Goal: Transaction & Acquisition: Obtain resource

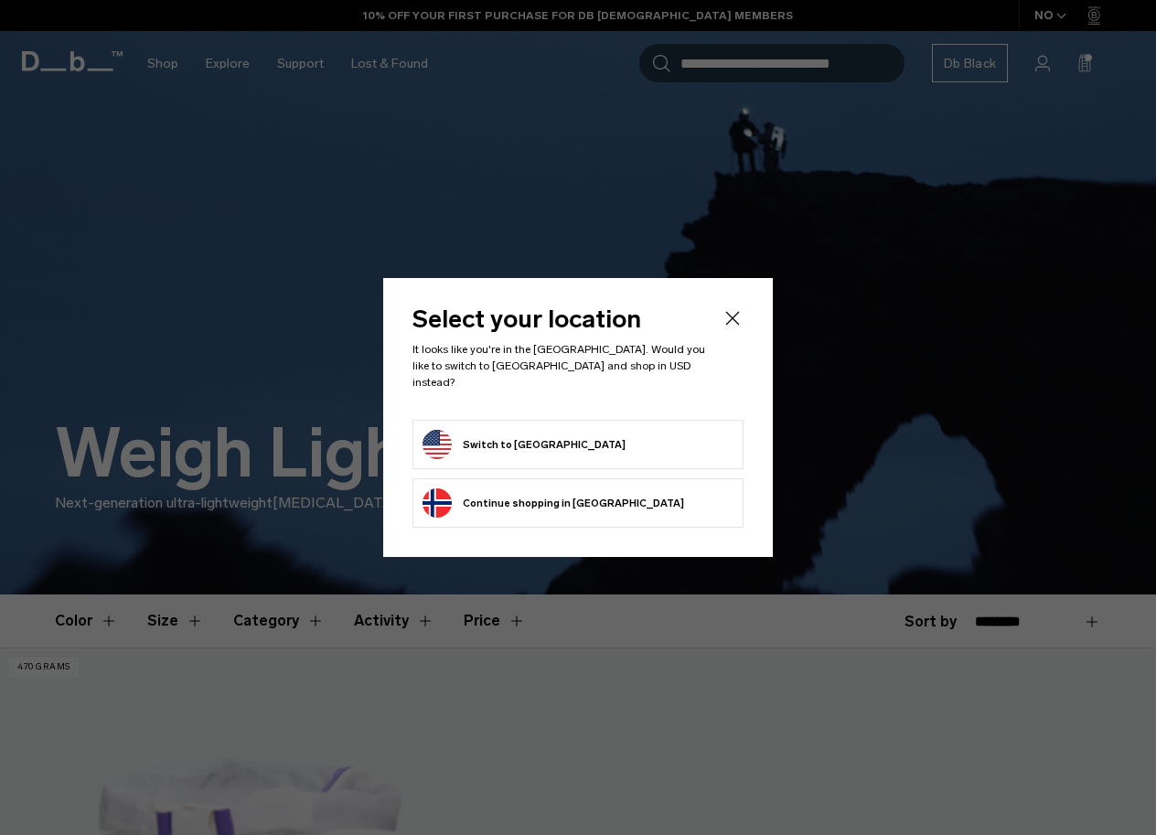
click at [536, 437] on button "Switch to United States" at bounding box center [523, 444] width 203 height 29
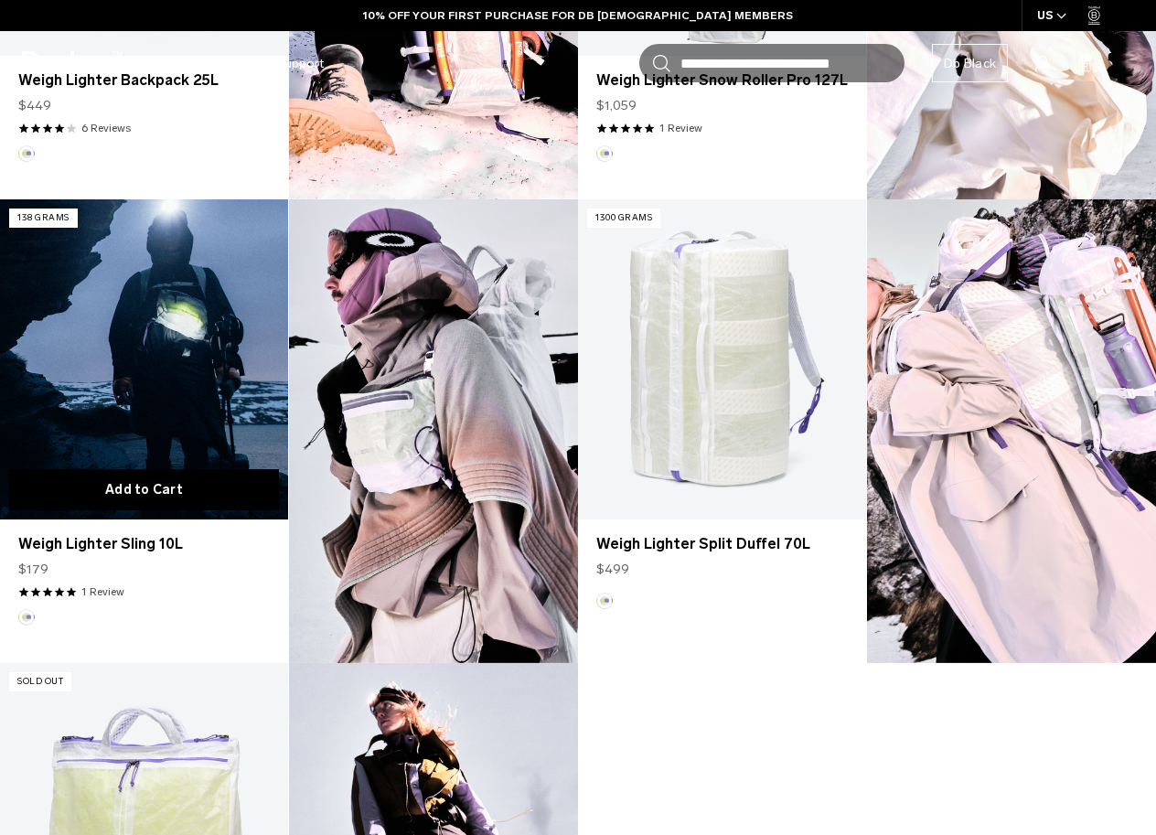
scroll to position [909, 0]
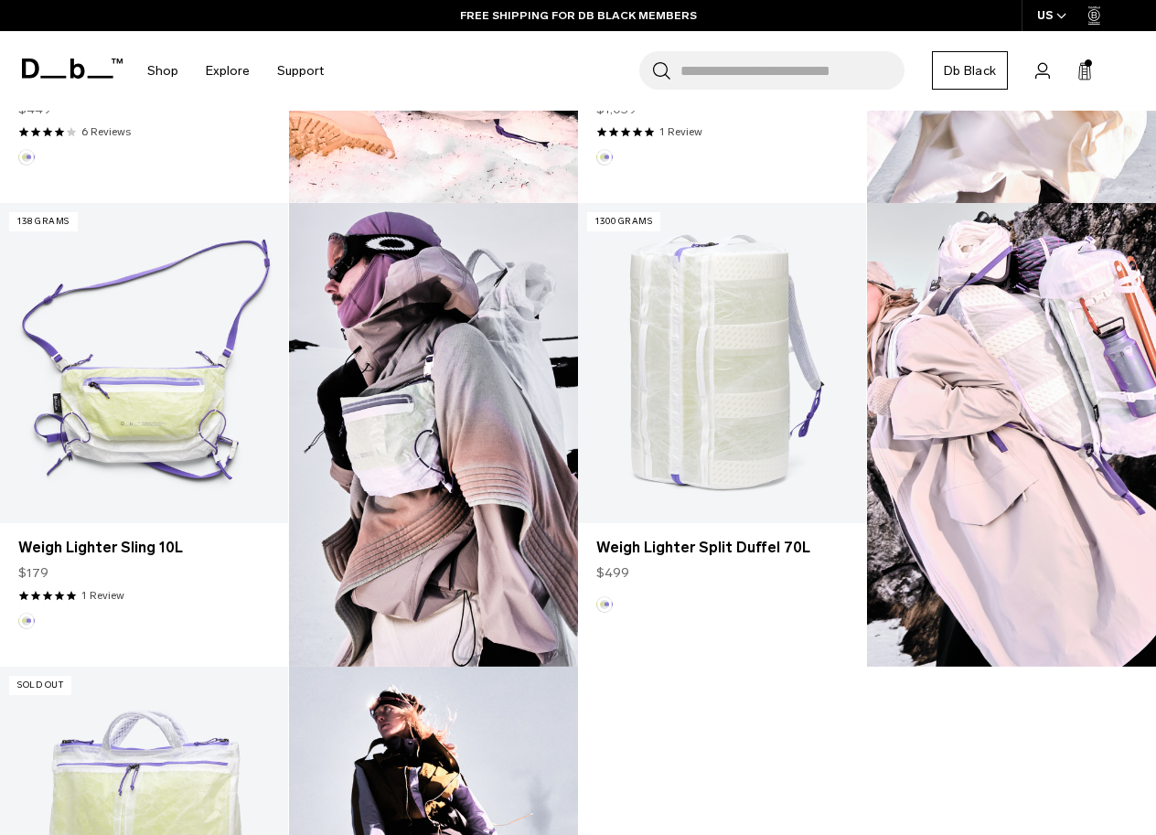
click at [1085, 63] on span at bounding box center [1087, 62] width 7 height 7
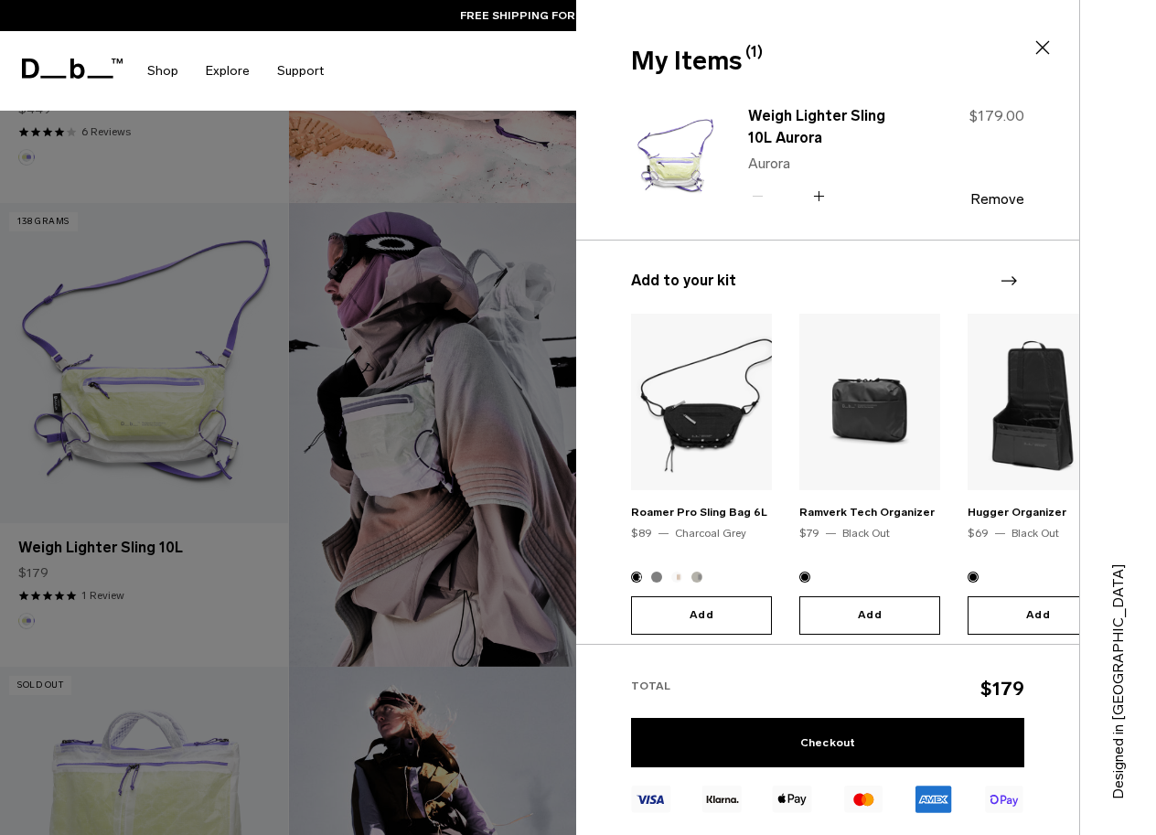
click at [1040, 48] on icon at bounding box center [1042, 48] width 22 height 22
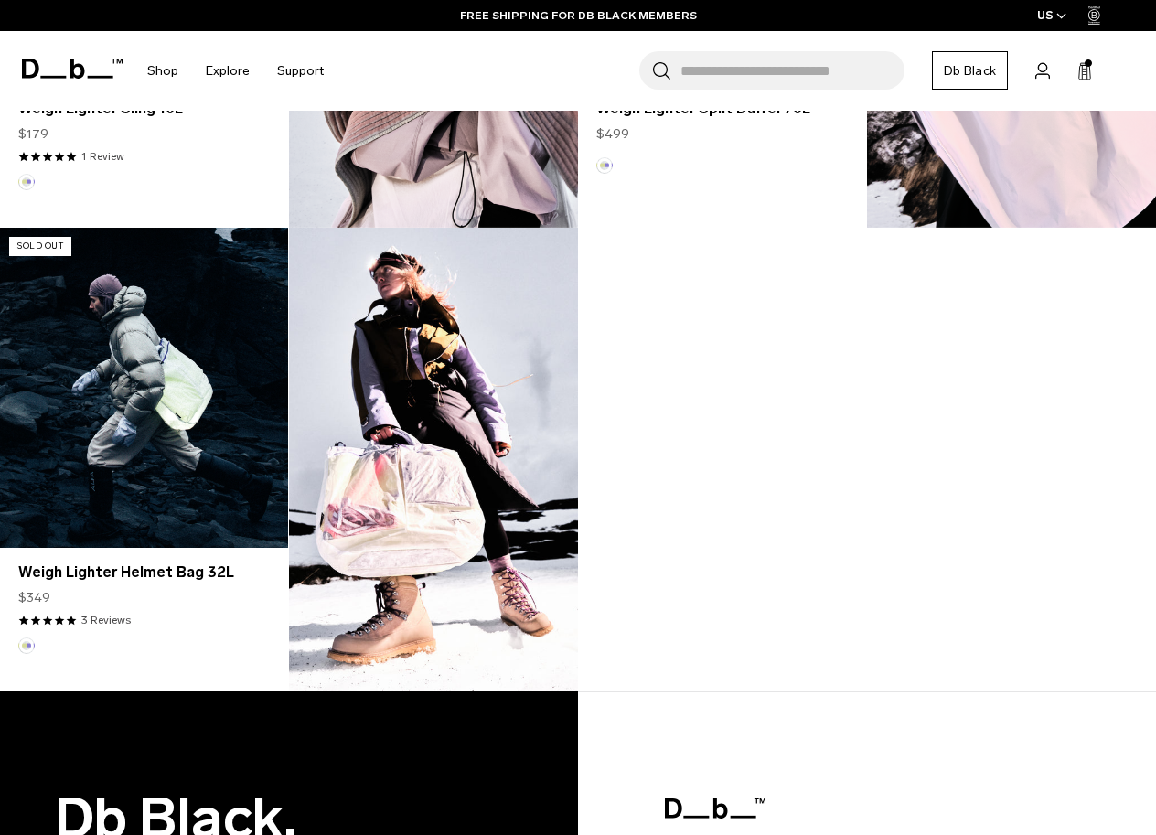
scroll to position [1366, 0]
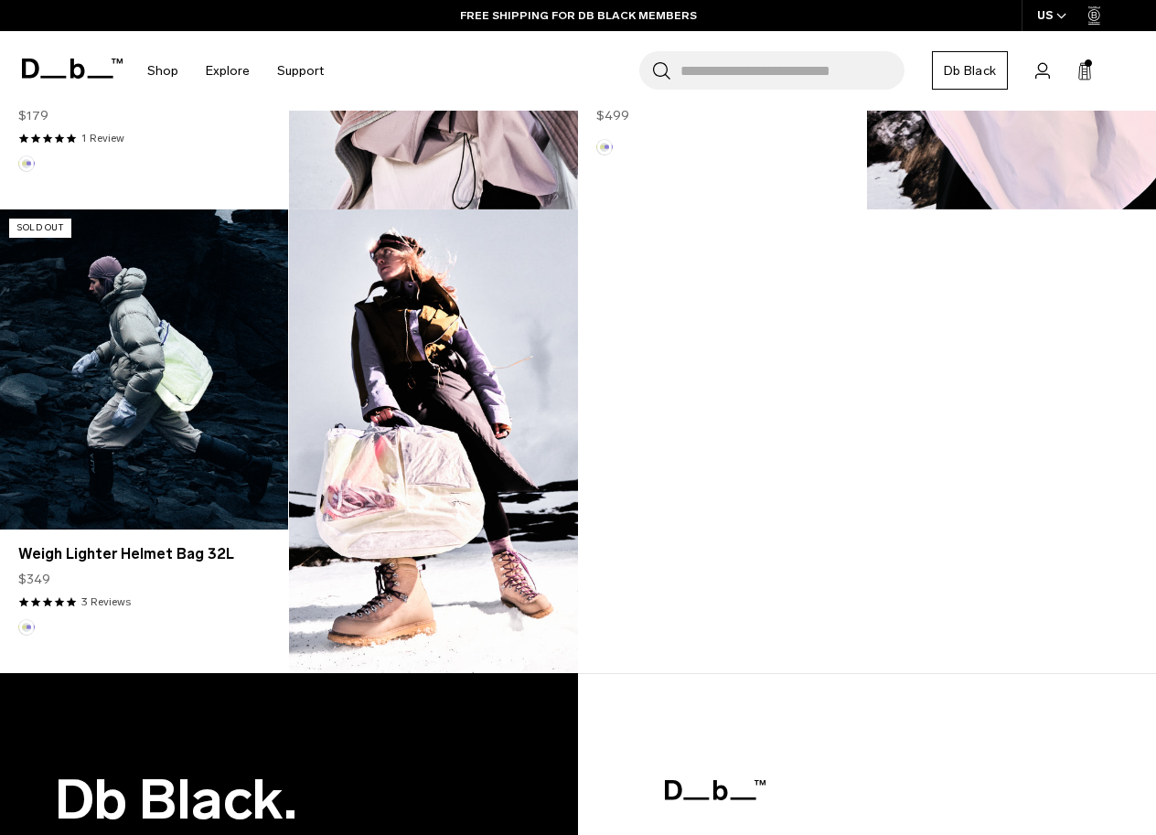
click at [135, 454] on link "Weigh Lighter Helmet Bag 32L" at bounding box center [144, 369] width 288 height 320
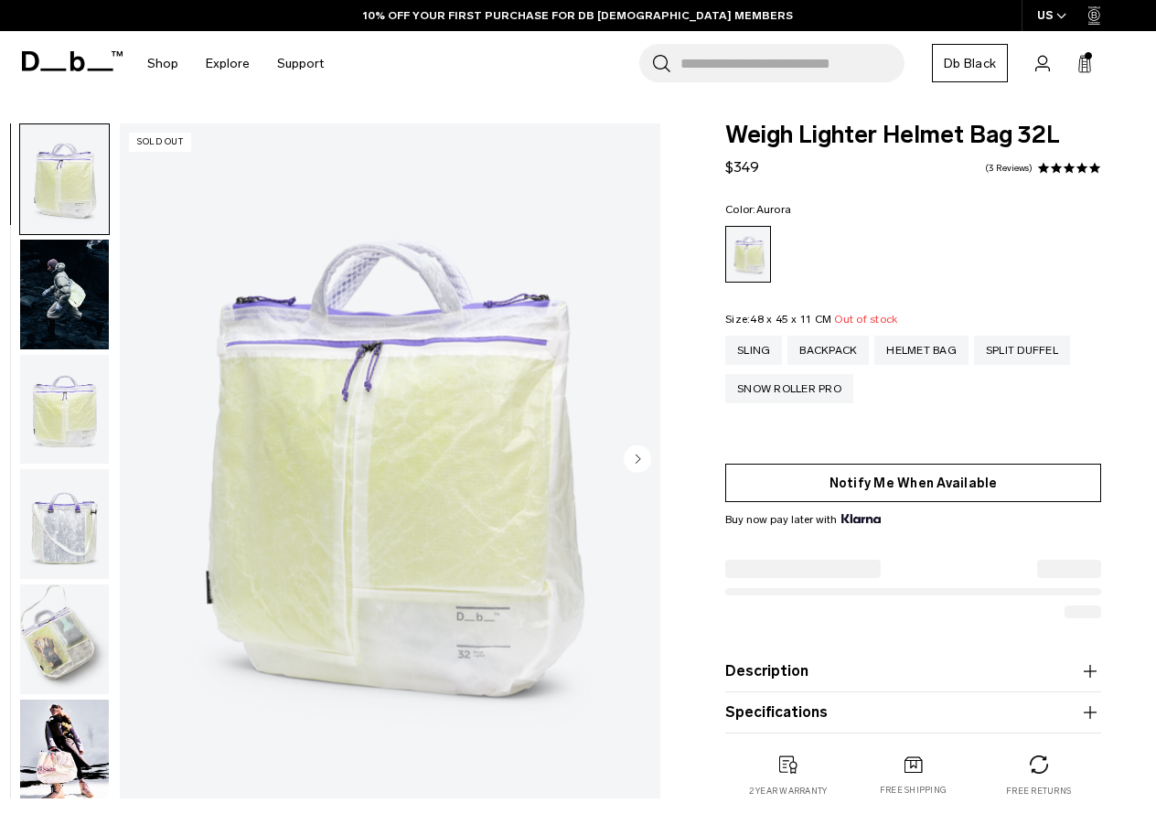
click at [827, 487] on button "Notify Me When Available" at bounding box center [913, 483] width 376 height 38
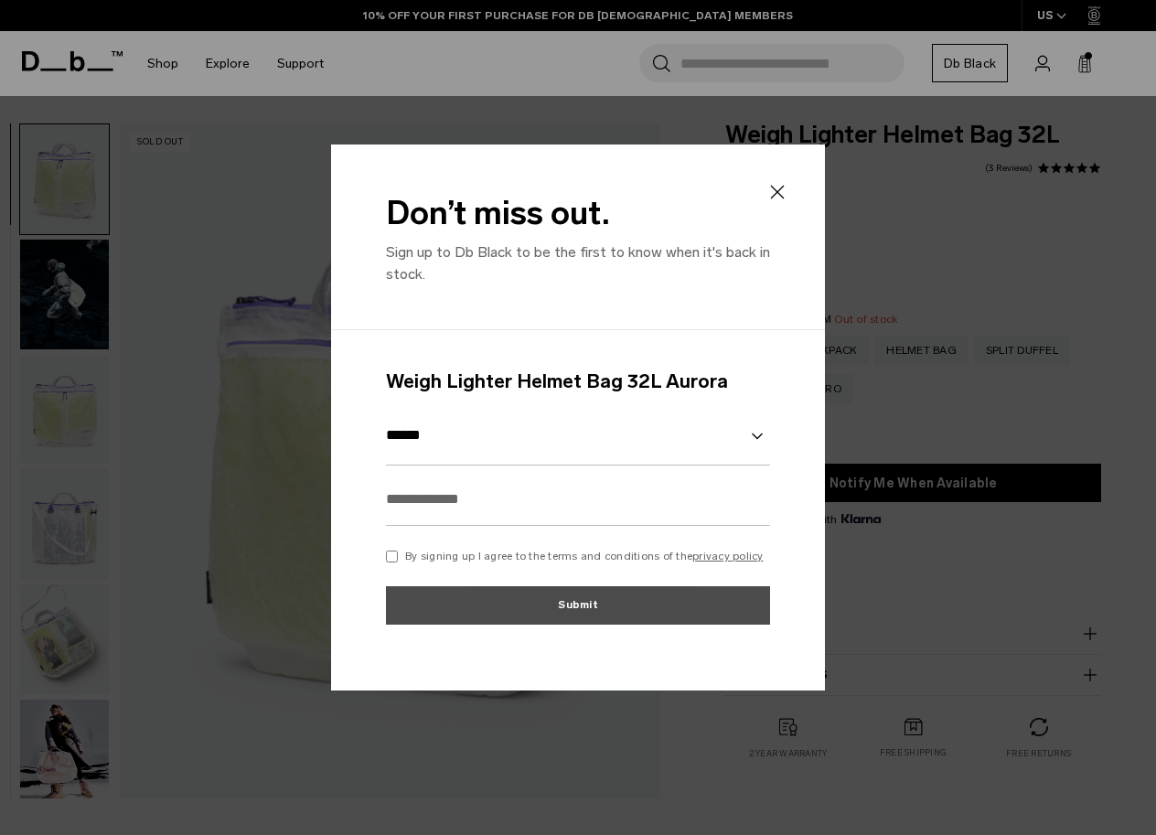
click at [493, 518] on input "text" at bounding box center [578, 499] width 384 height 53
type input "**********"
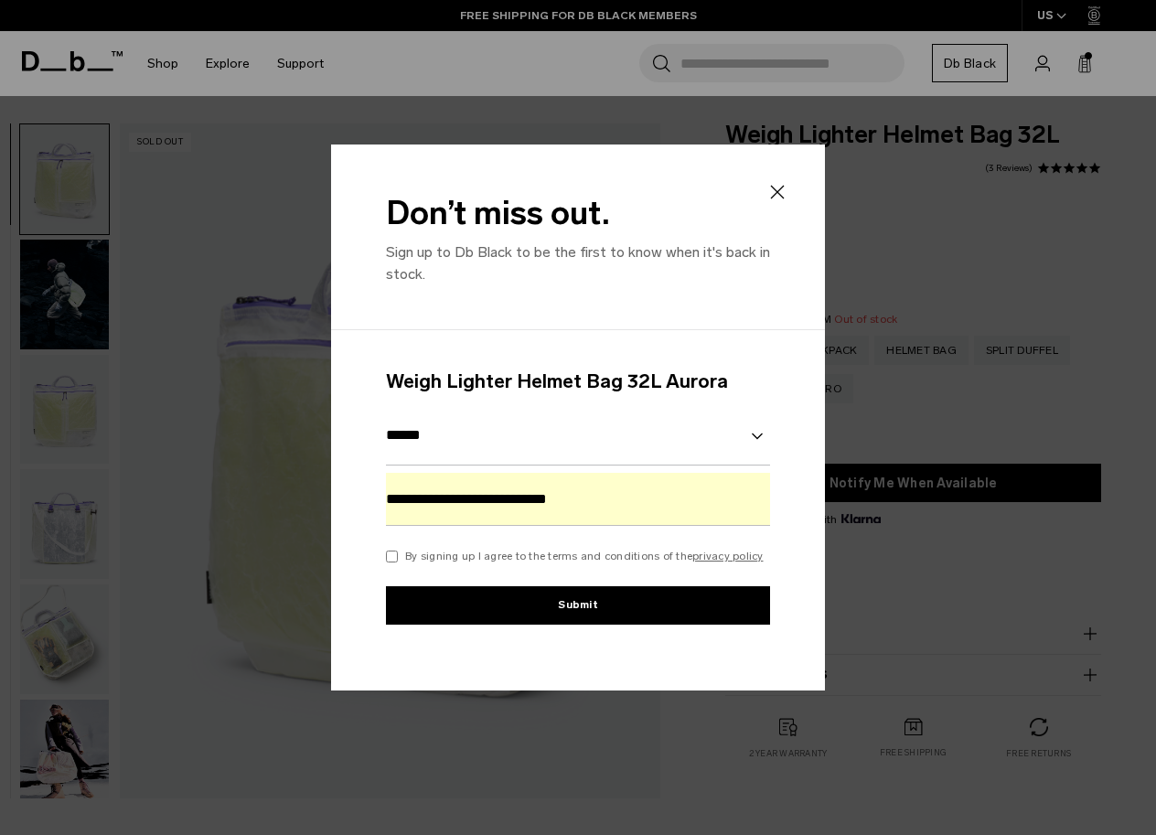
click at [470, 604] on button "Submit" at bounding box center [578, 605] width 384 height 38
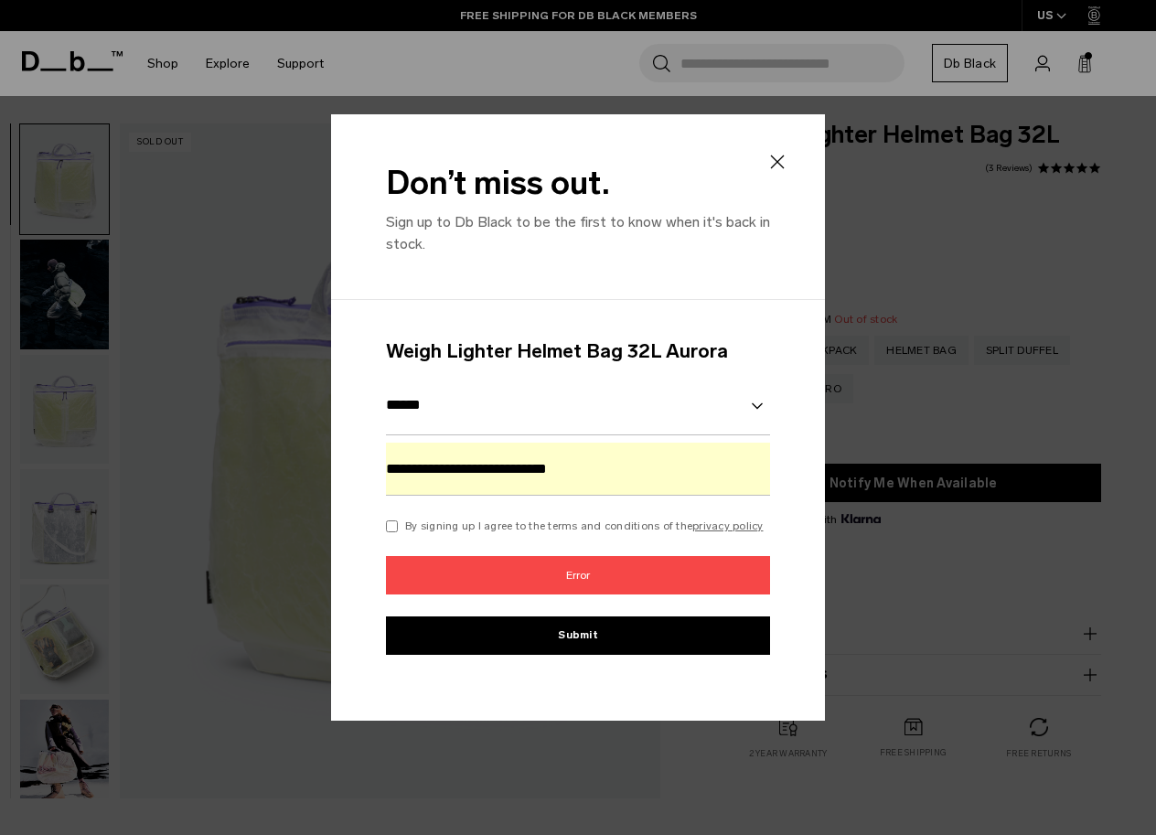
click at [499, 636] on button "Submit" at bounding box center [578, 635] width 384 height 38
click at [533, 646] on button "Submit" at bounding box center [578, 635] width 384 height 38
click at [772, 151] on icon at bounding box center [777, 162] width 22 height 22
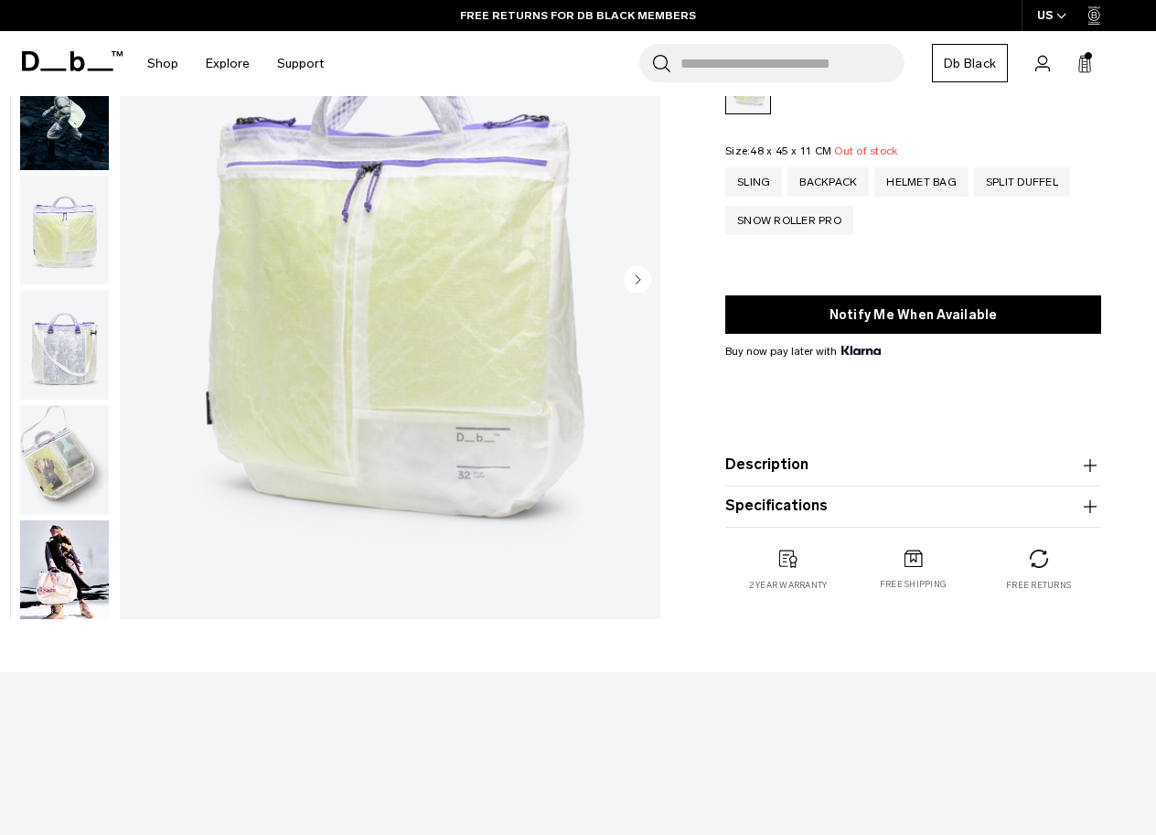
scroll to position [183, 0]
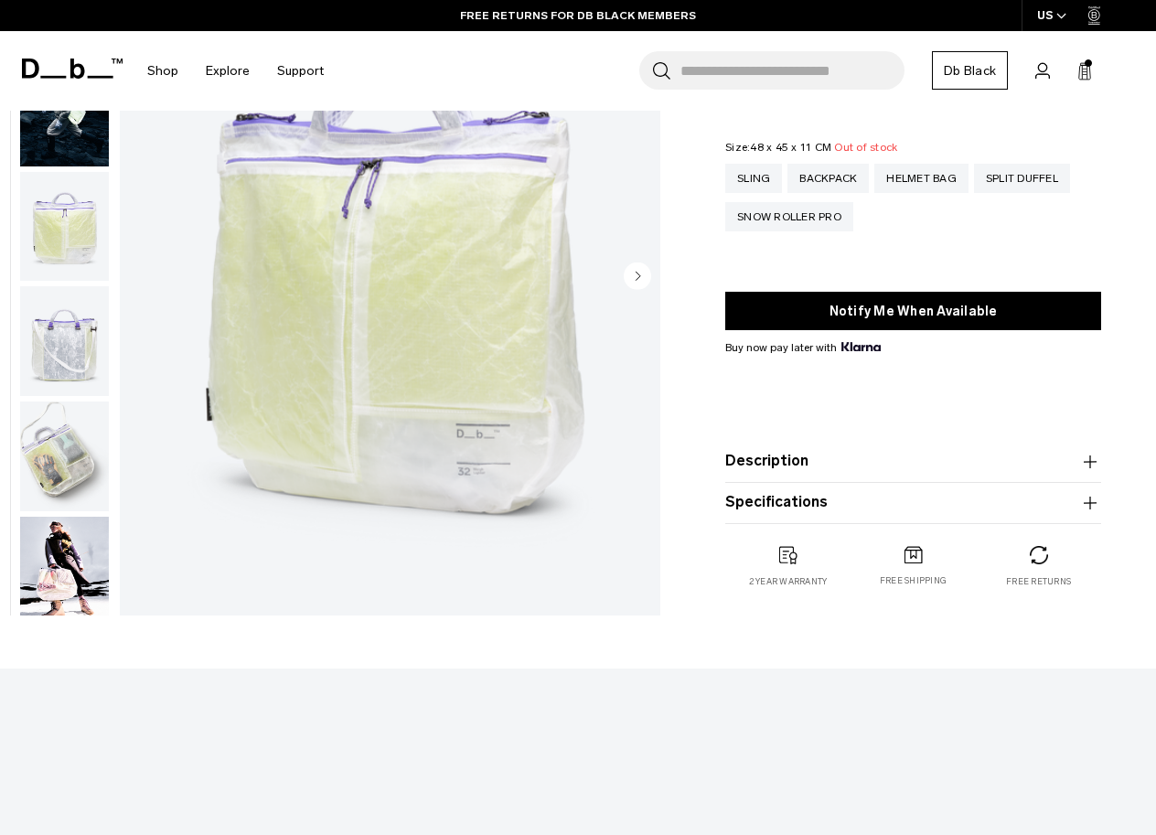
click at [59, 462] on img "button" at bounding box center [64, 456] width 89 height 110
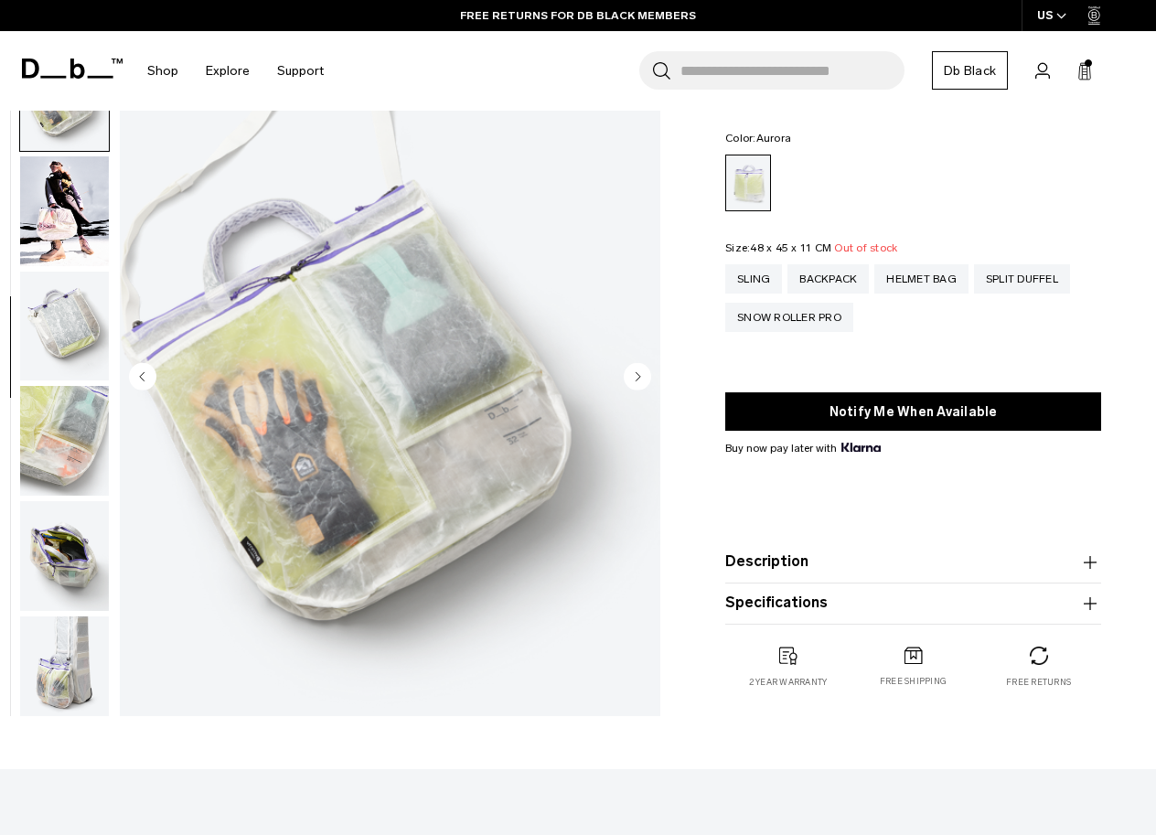
scroll to position [0, 0]
